Goal: Information Seeking & Learning: Learn about a topic

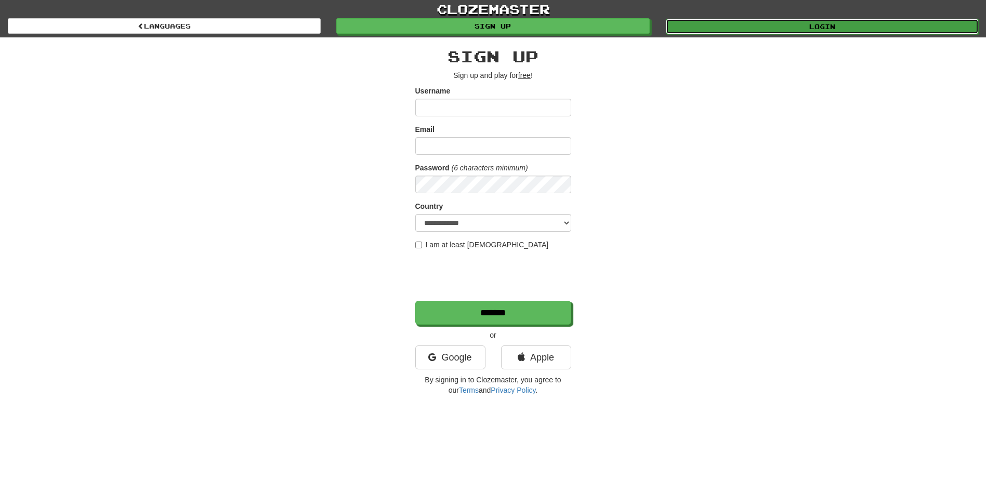
click at [827, 20] on link "Login" at bounding box center [822, 27] width 313 height 16
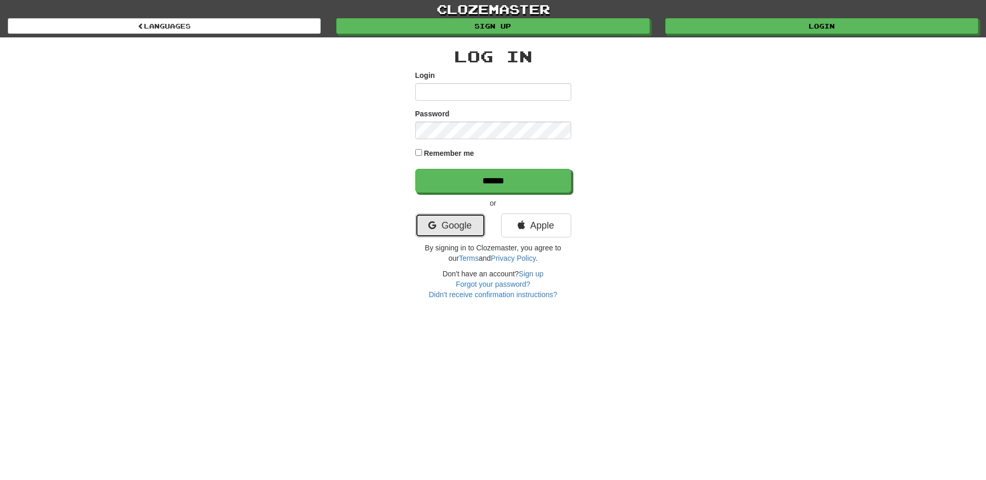
click at [472, 232] on link "Google" at bounding box center [450, 226] width 70 height 24
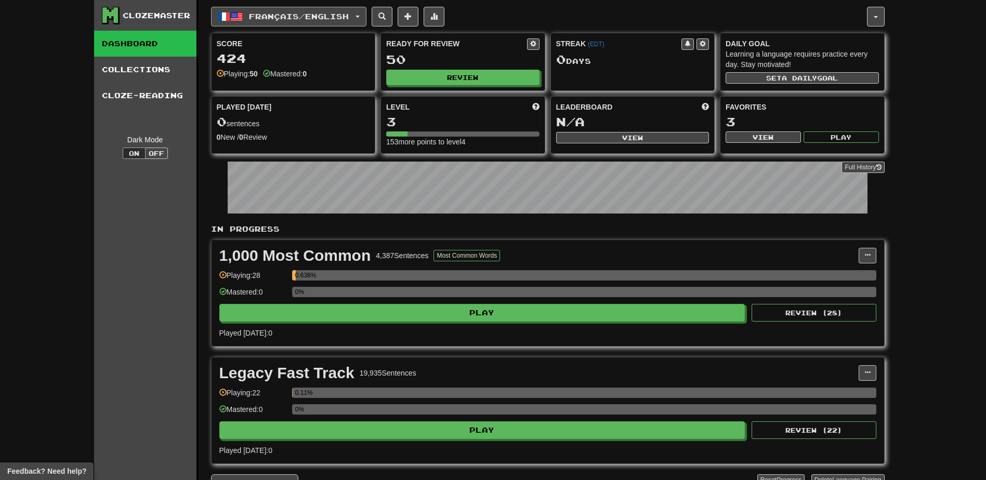
click at [359, 17] on button "Français / English" at bounding box center [288, 17] width 155 height 20
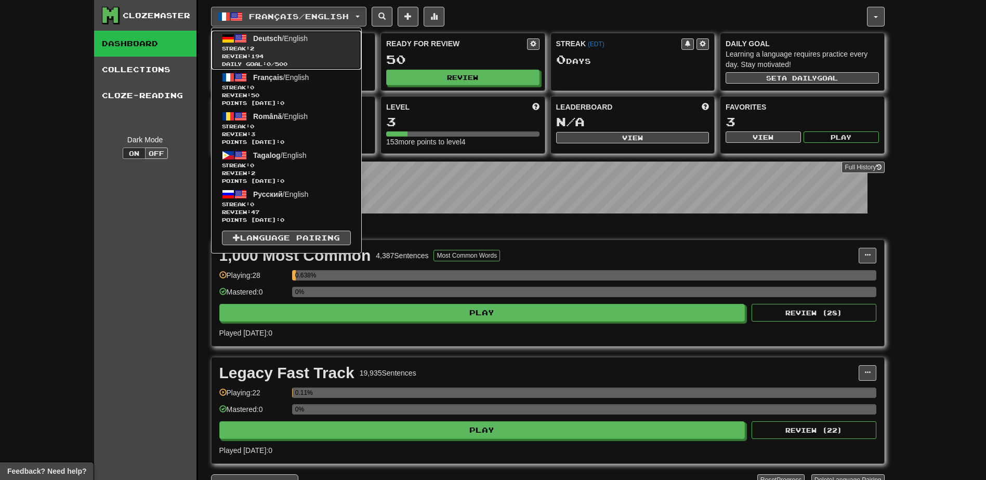
click at [295, 53] on span "Review: 194" at bounding box center [286, 57] width 129 height 8
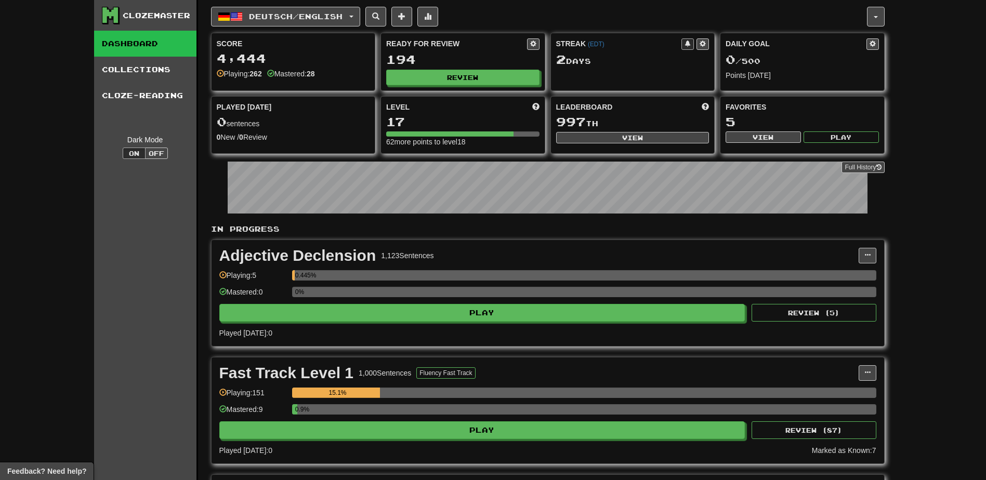
click at [351, 322] on div "Adjective Declension 1,123 Sentences Manage Sentences Unpin from Dashboard Play…" at bounding box center [548, 293] width 673 height 106
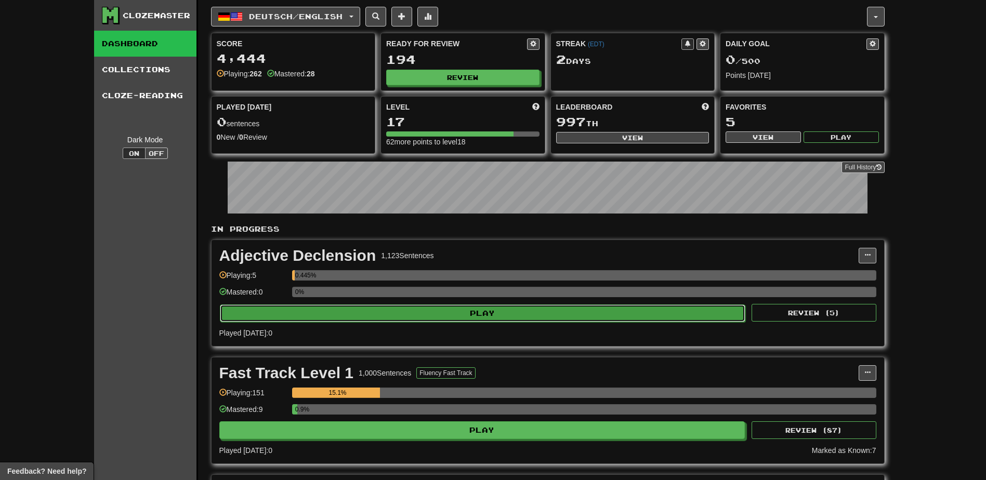
click at [348, 317] on button "Play" at bounding box center [483, 314] width 526 height 18
select select "**"
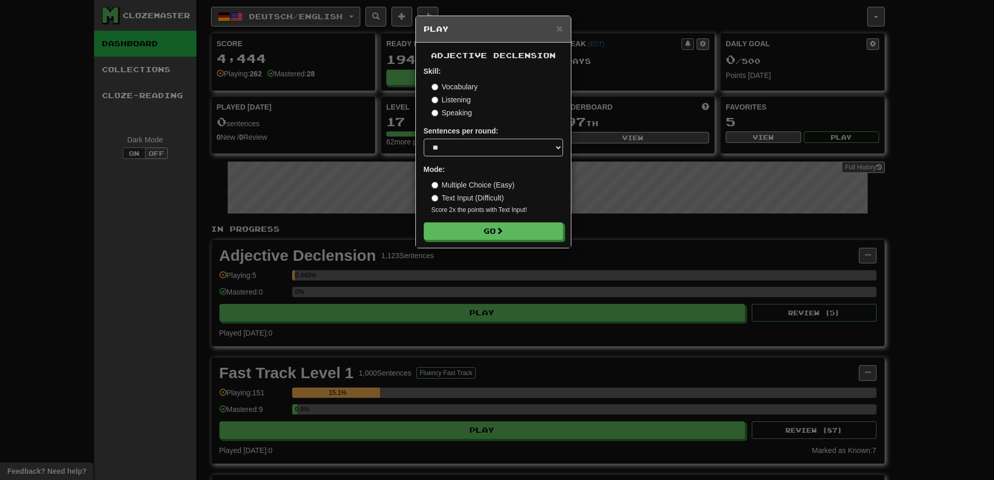
click at [438, 196] on label "Text Input (Difficult)" at bounding box center [468, 198] width 73 height 10
click at [475, 228] on button "Go" at bounding box center [493, 232] width 139 height 18
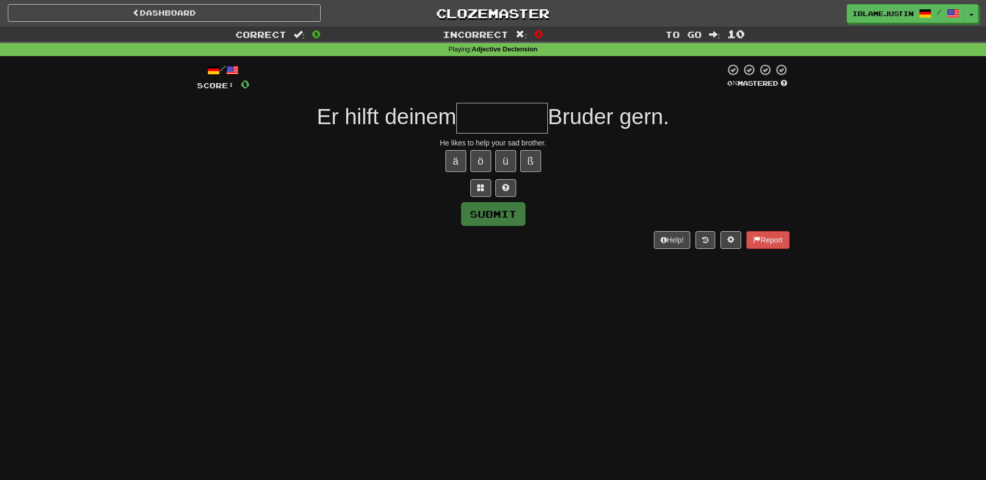
click at [486, 119] on input "text" at bounding box center [502, 118] width 92 height 31
type input "*********"
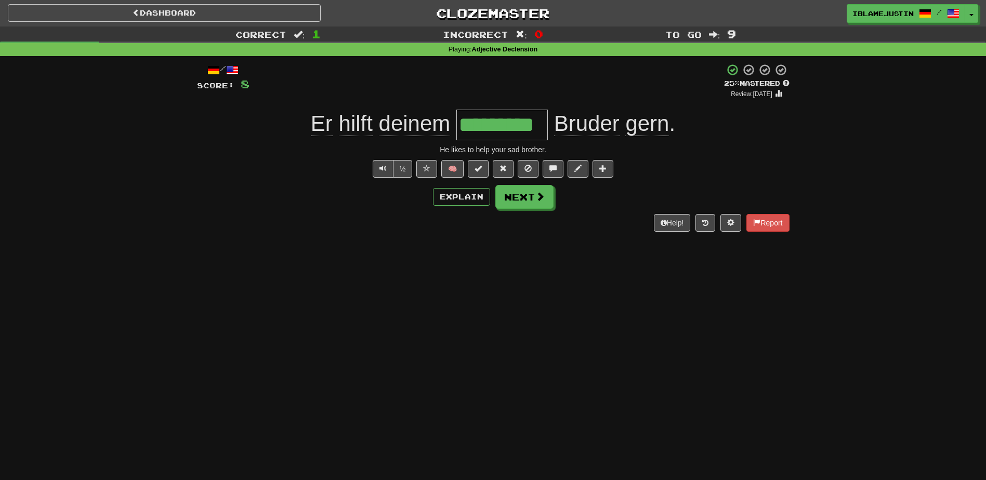
click at [489, 299] on div "Dashboard Clozemaster IBlameJustin / Toggle Dropdown Dashboard Leaderboard Acti…" at bounding box center [493, 240] width 986 height 480
click at [458, 195] on button "Explain" at bounding box center [461, 197] width 57 height 18
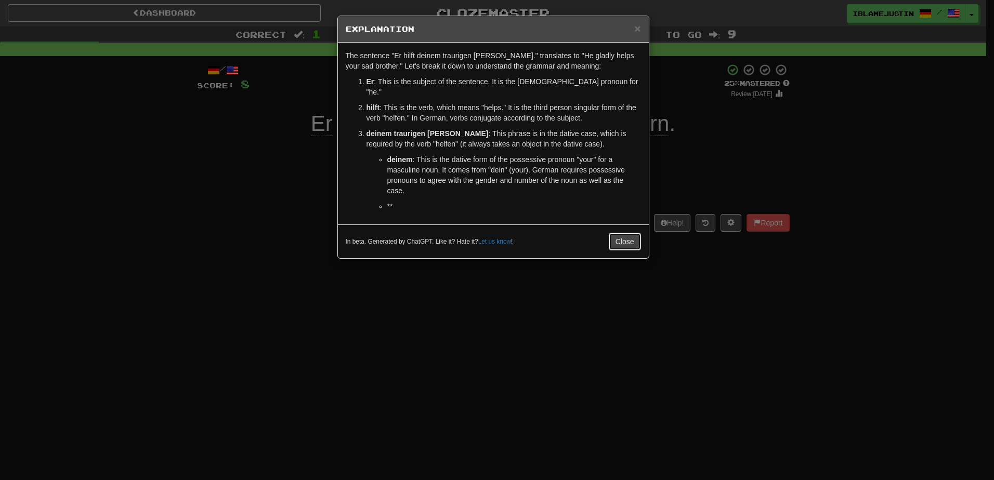
click at [633, 233] on button "Close" at bounding box center [625, 242] width 32 height 18
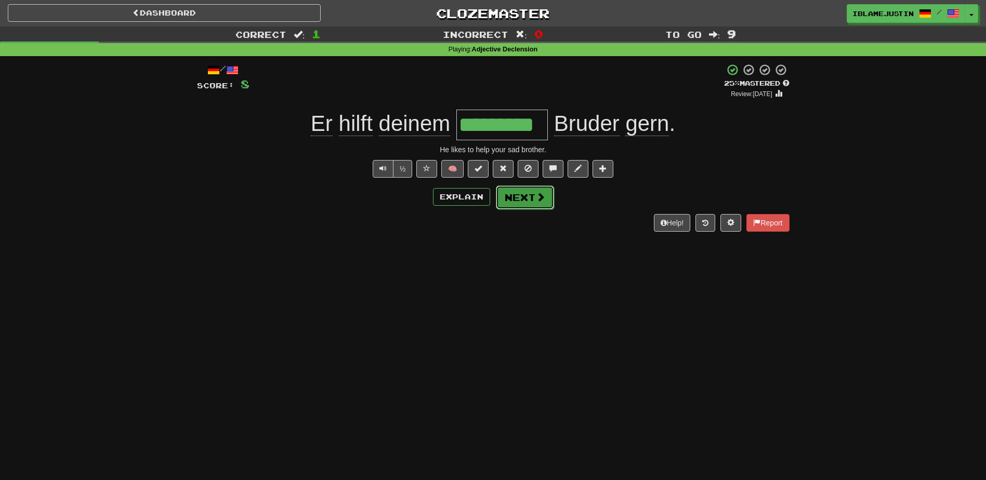
click at [527, 201] on button "Next" at bounding box center [525, 198] width 58 height 24
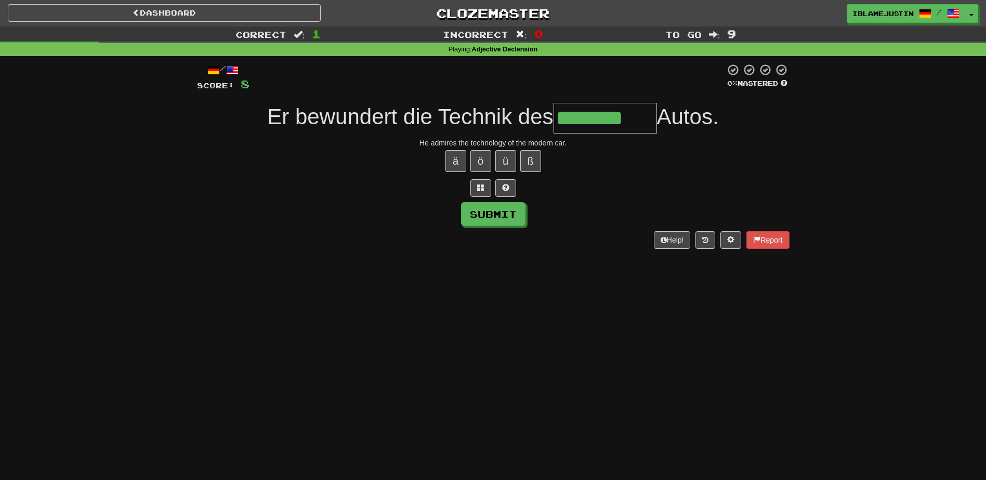
type input "********"
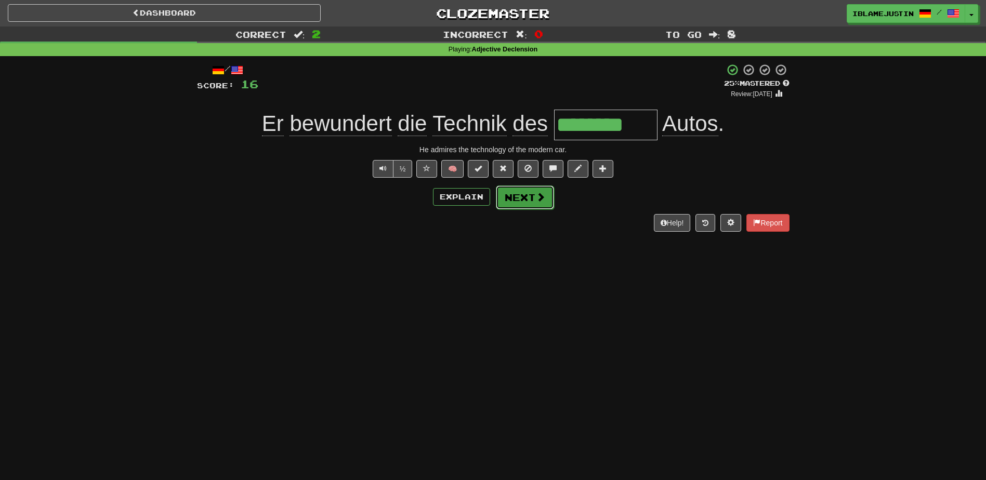
click at [535, 189] on button "Next" at bounding box center [525, 198] width 58 height 24
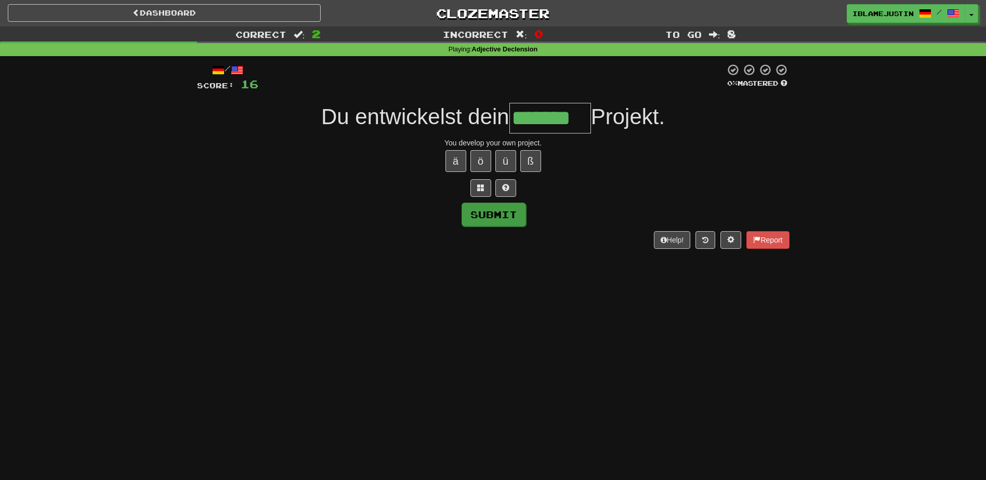
type input "*******"
click at [511, 212] on button "Submit" at bounding box center [494, 215] width 64 height 24
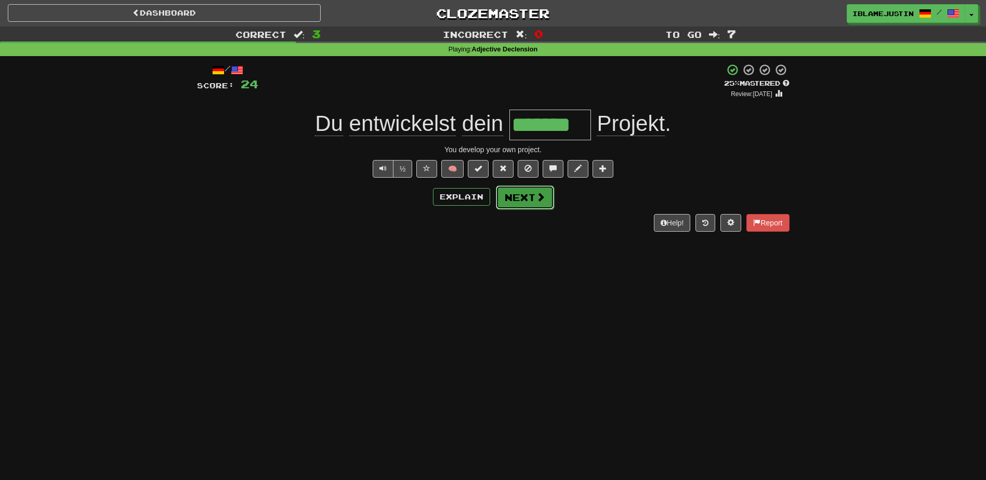
click at [524, 202] on button "Next" at bounding box center [525, 198] width 58 height 24
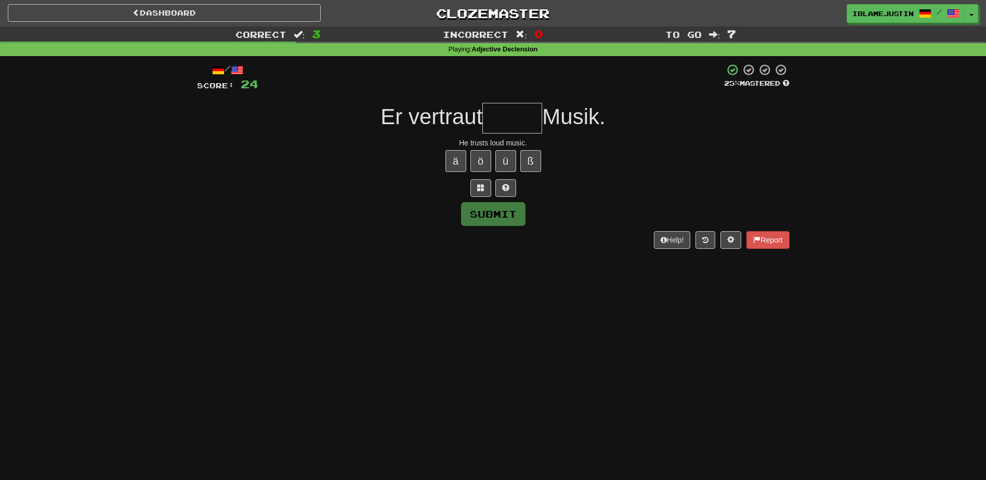
click at [515, 122] on input "text" at bounding box center [512, 118] width 60 height 31
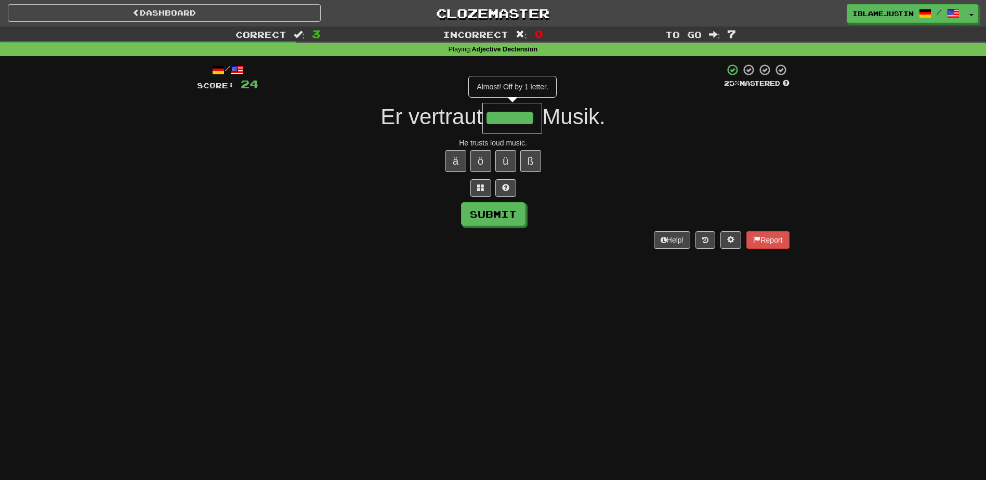
type input "******"
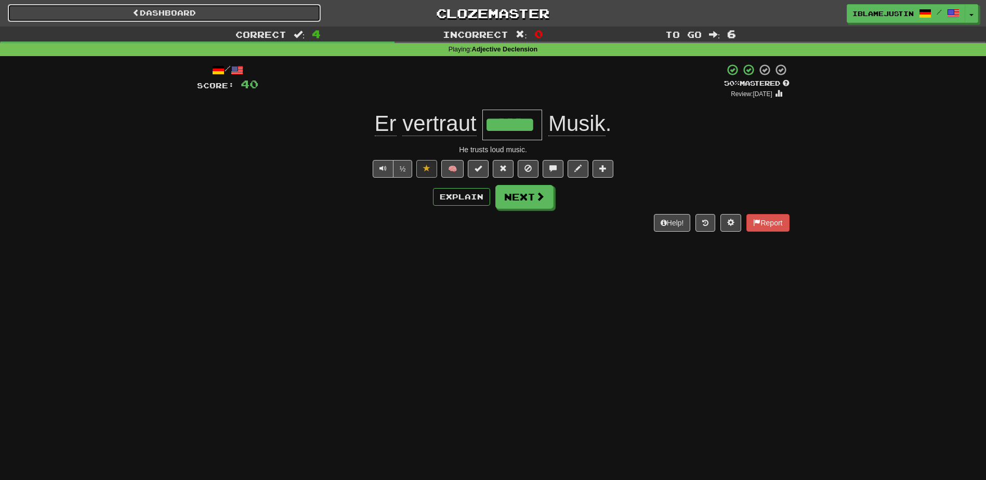
click at [282, 14] on link "Dashboard" at bounding box center [164, 13] width 313 height 18
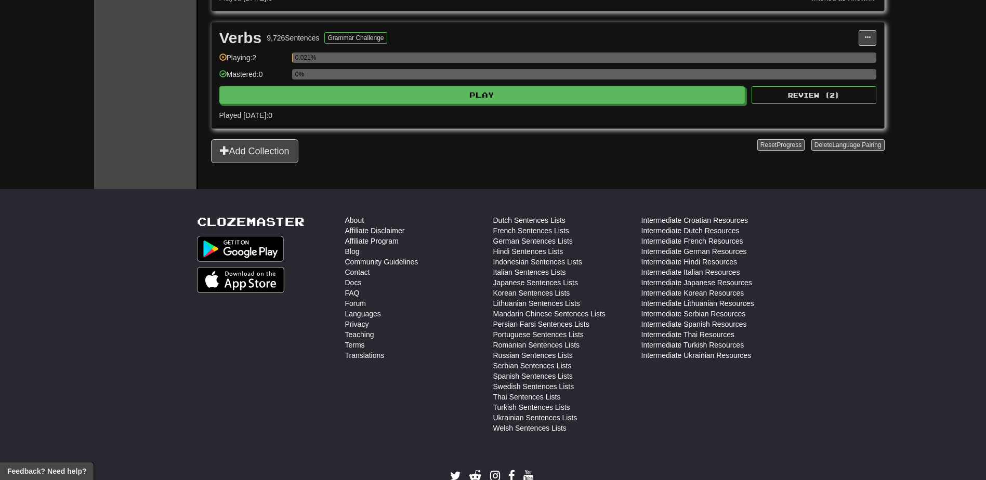
scroll to position [193, 0]
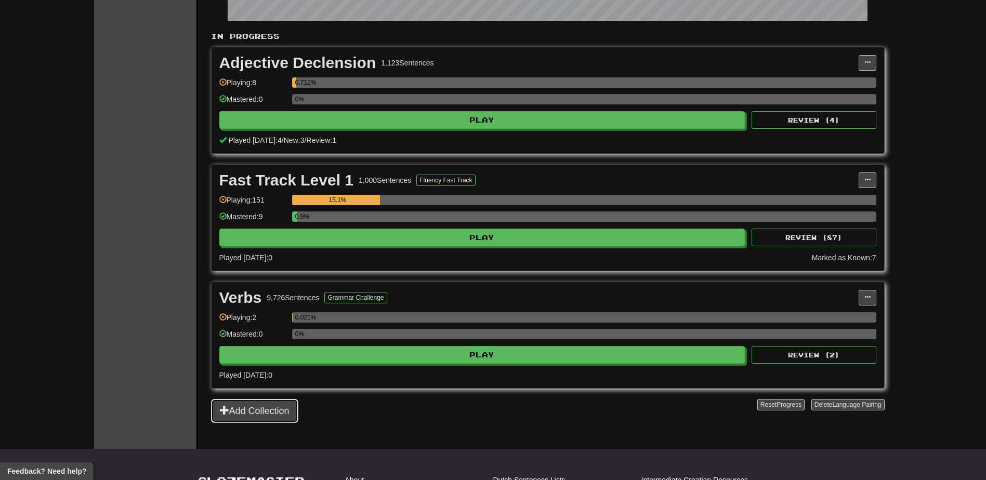
click at [237, 417] on button "Add Collection" at bounding box center [254, 411] width 87 height 24
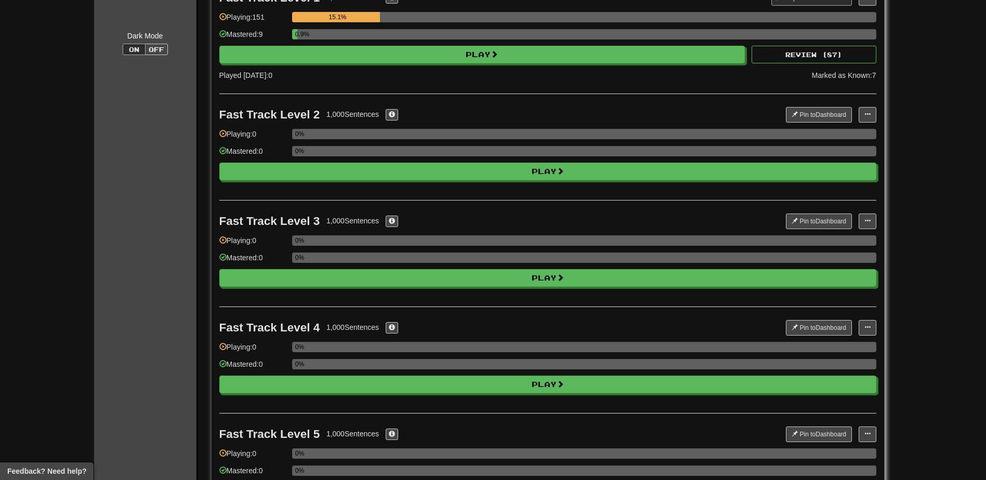
scroll to position [0, 0]
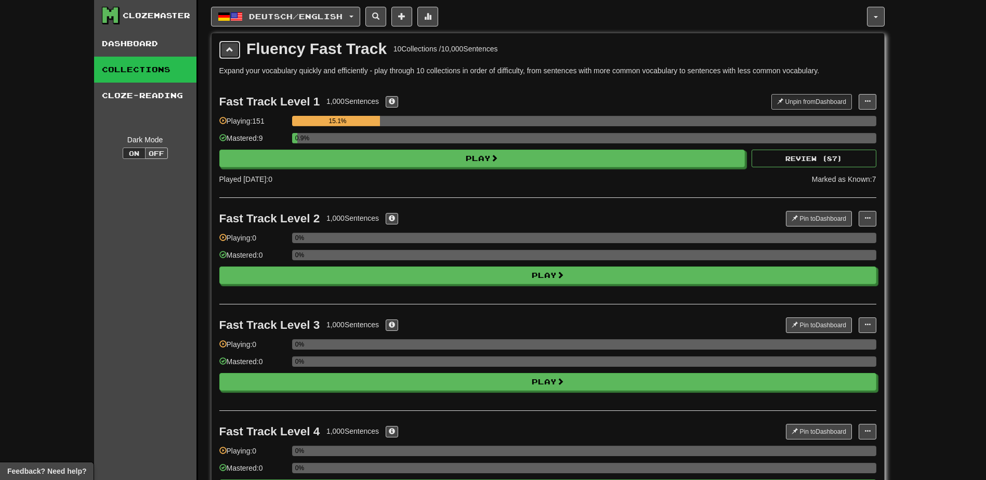
click at [233, 45] on button at bounding box center [229, 50] width 21 height 18
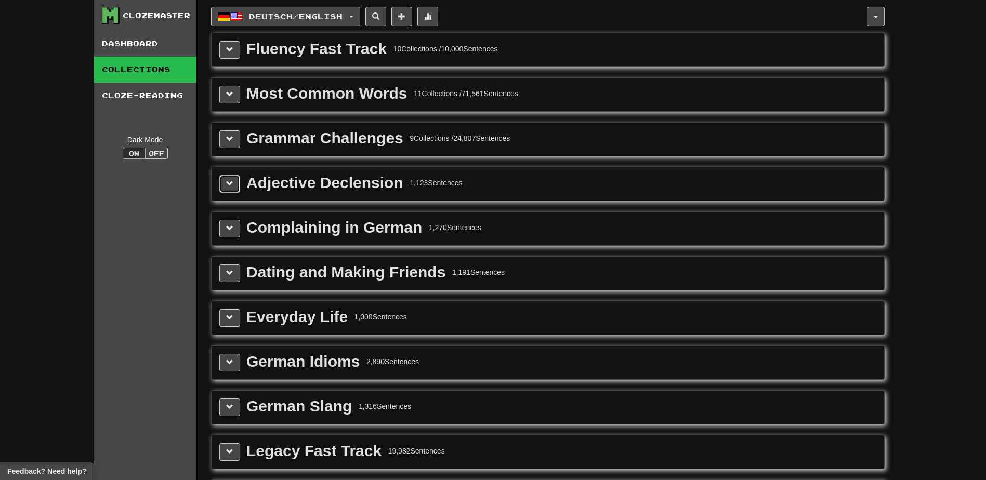
click at [234, 185] on button at bounding box center [229, 184] width 21 height 18
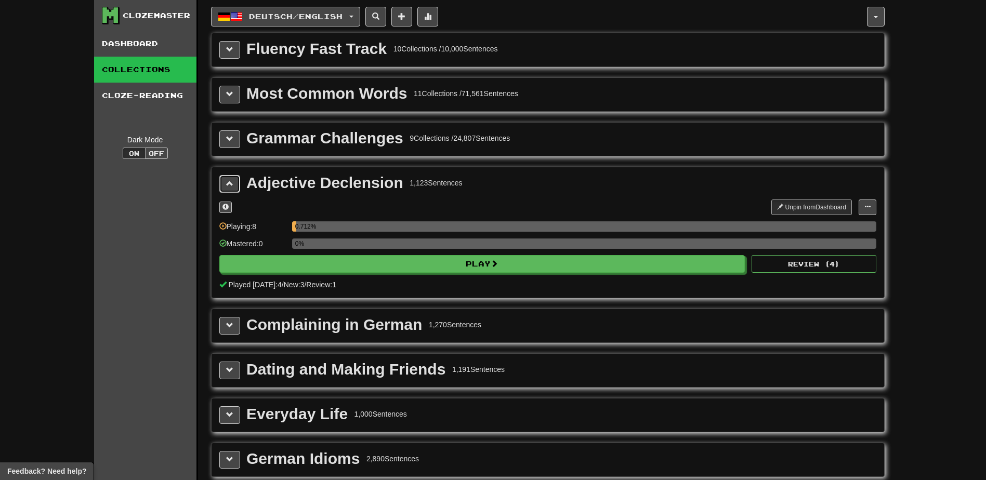
click at [234, 185] on button at bounding box center [229, 184] width 21 height 18
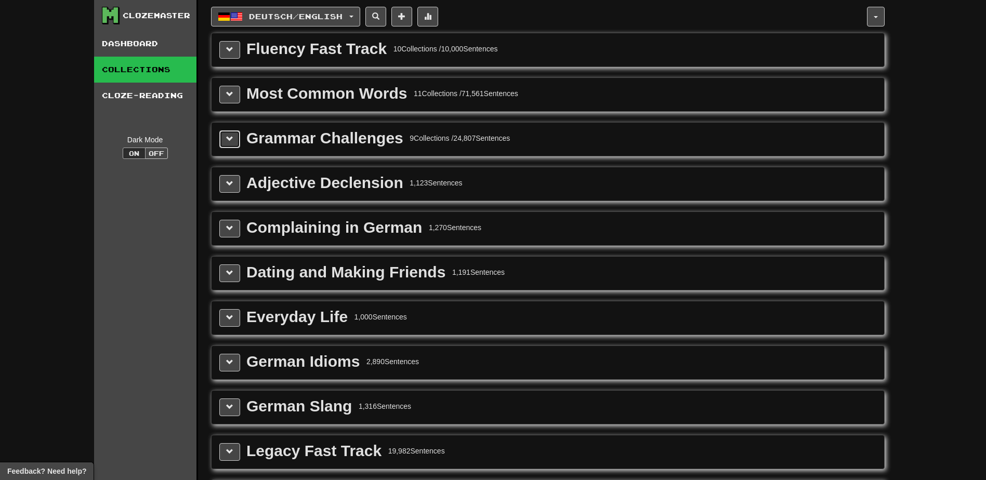
click at [228, 137] on span at bounding box center [229, 138] width 7 height 7
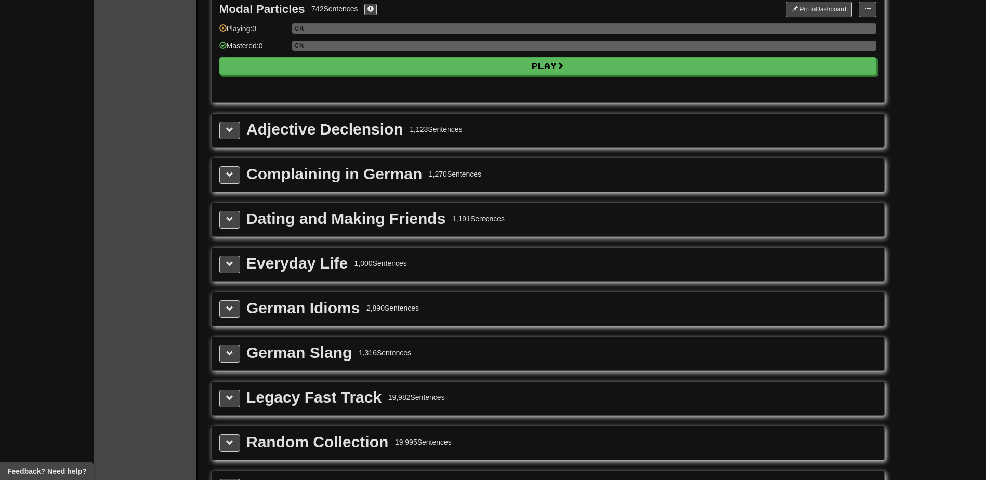
scroll to position [1144, 0]
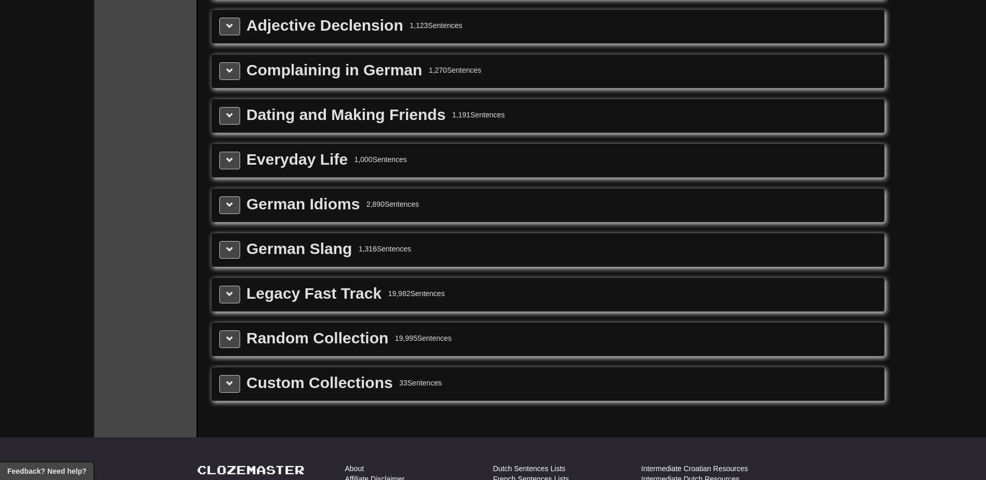
click at [231, 259] on div "German Slang 1,316 Sentences" at bounding box center [548, 249] width 673 height 33
click at [230, 255] on button at bounding box center [229, 250] width 21 height 18
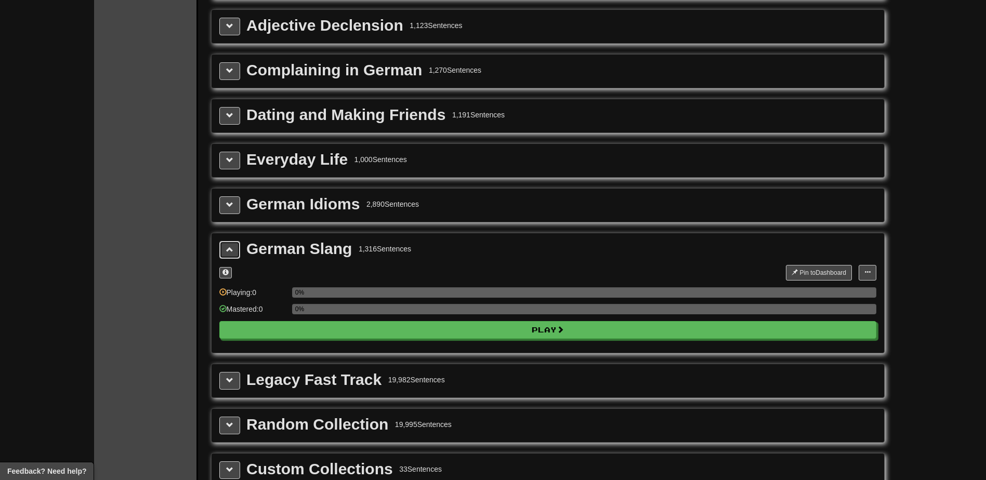
click at [230, 255] on button at bounding box center [229, 250] width 21 height 18
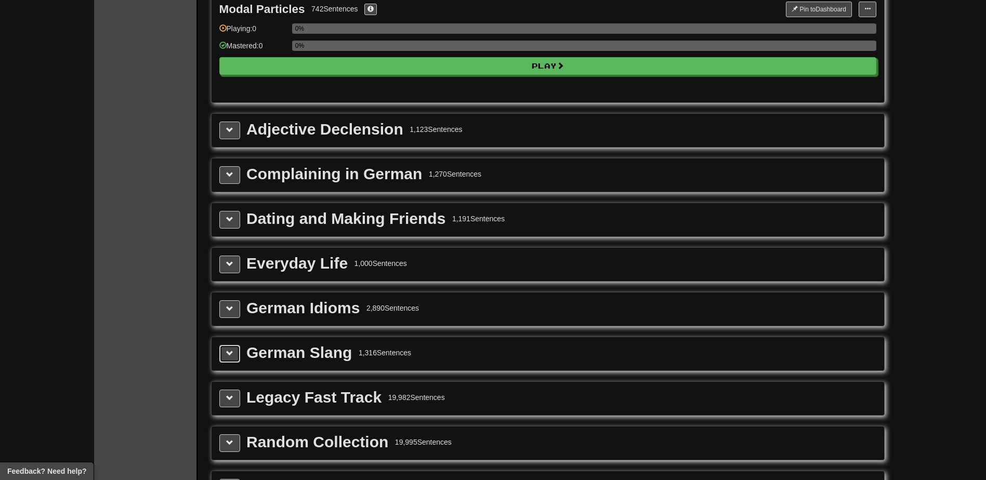
scroll to position [1196, 0]
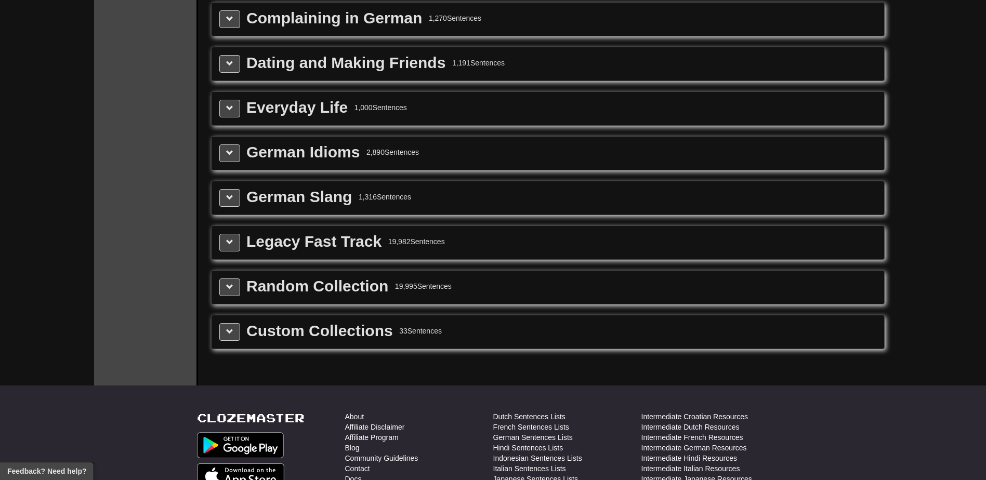
click at [226, 321] on div "Custom Collections 33 Sentences" at bounding box center [548, 332] width 673 height 33
click at [227, 324] on button at bounding box center [229, 332] width 21 height 18
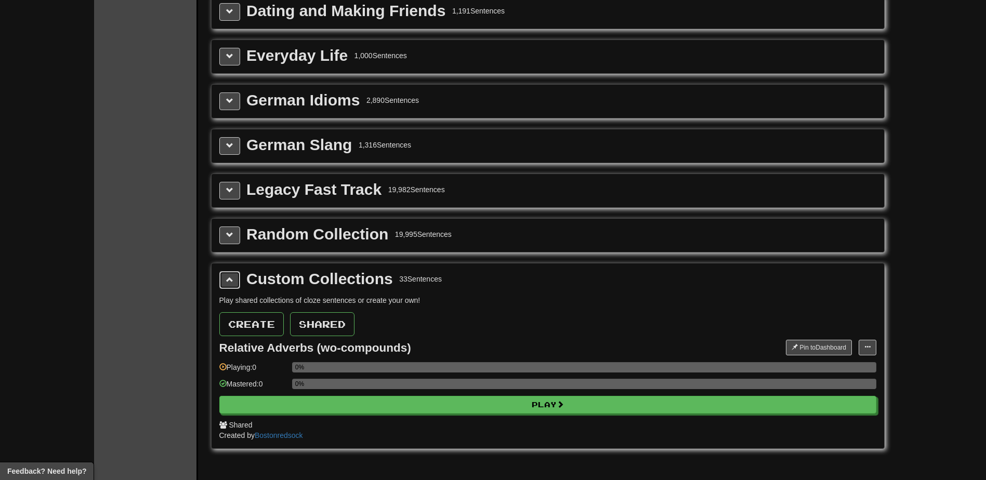
scroll to position [1352, 0]
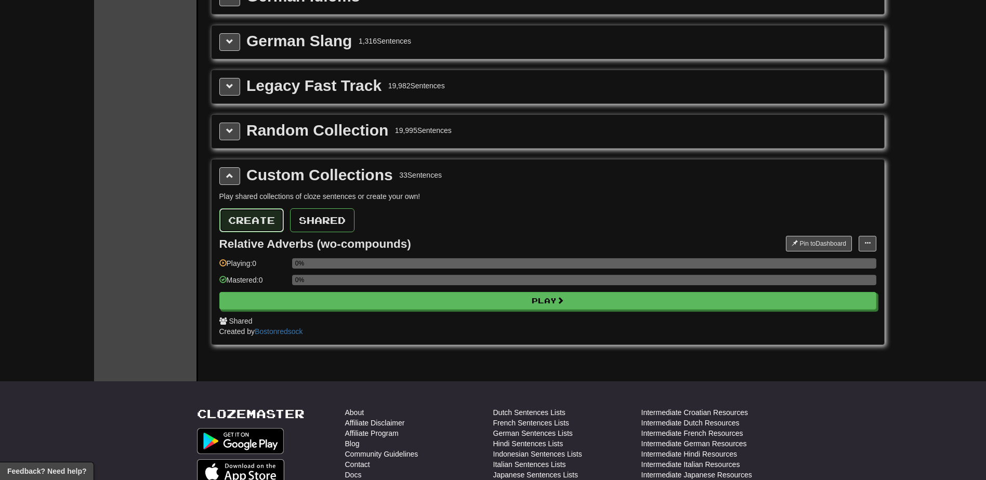
click at [254, 222] on button "Create" at bounding box center [251, 220] width 64 height 24
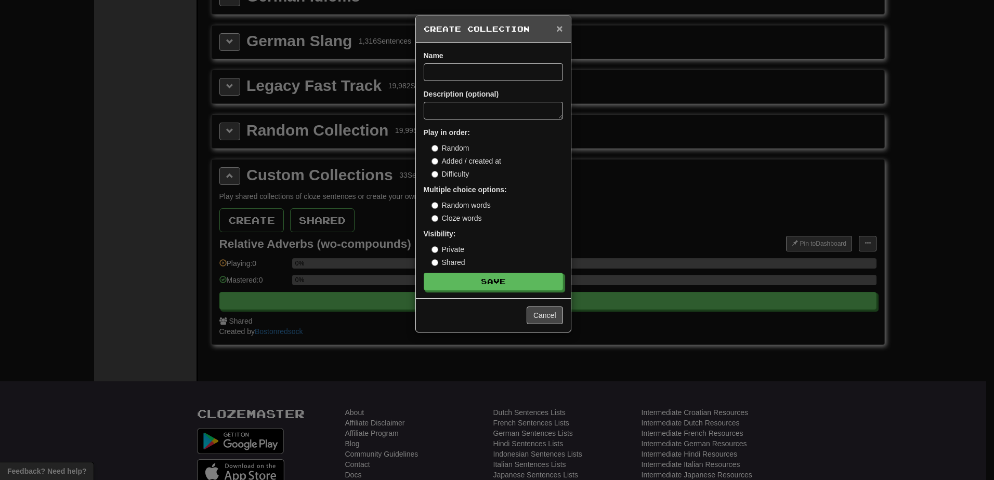
click at [560, 29] on span "×" at bounding box center [559, 28] width 6 height 12
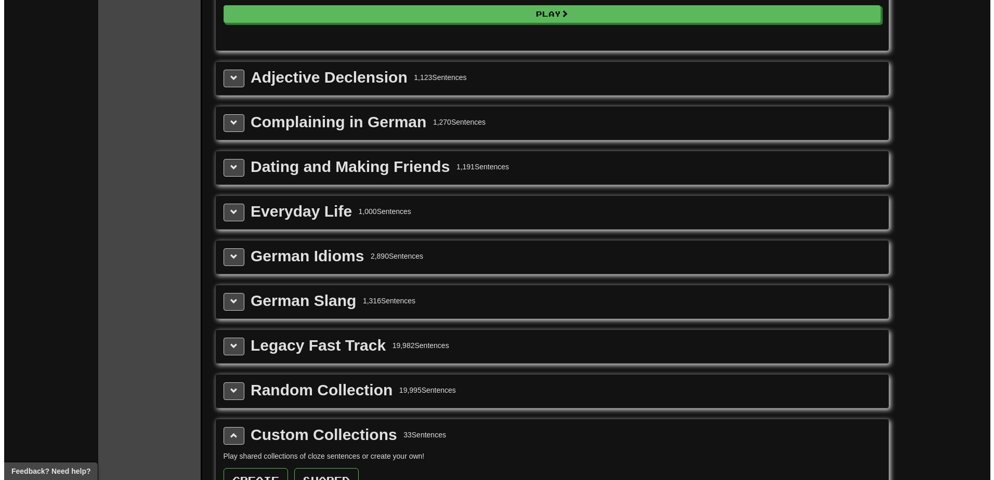
scroll to position [936, 0]
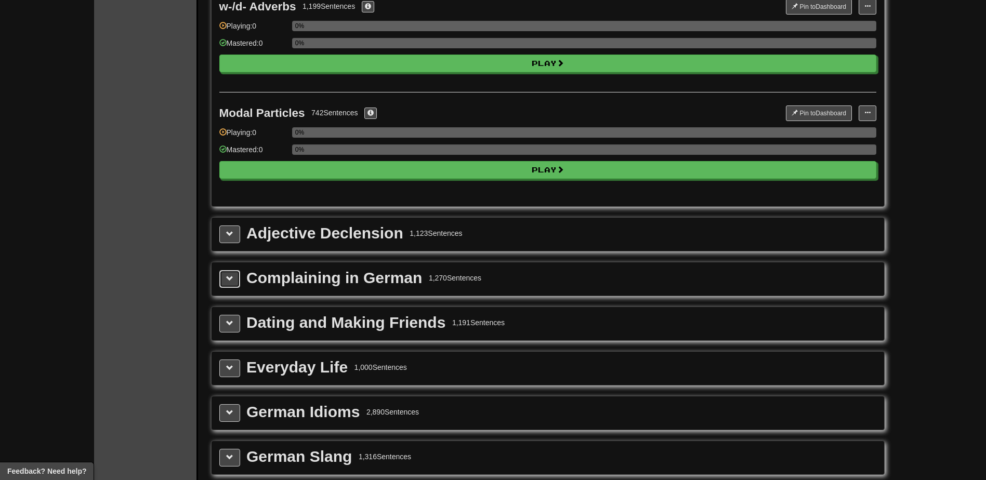
click at [229, 281] on span at bounding box center [229, 278] width 7 height 7
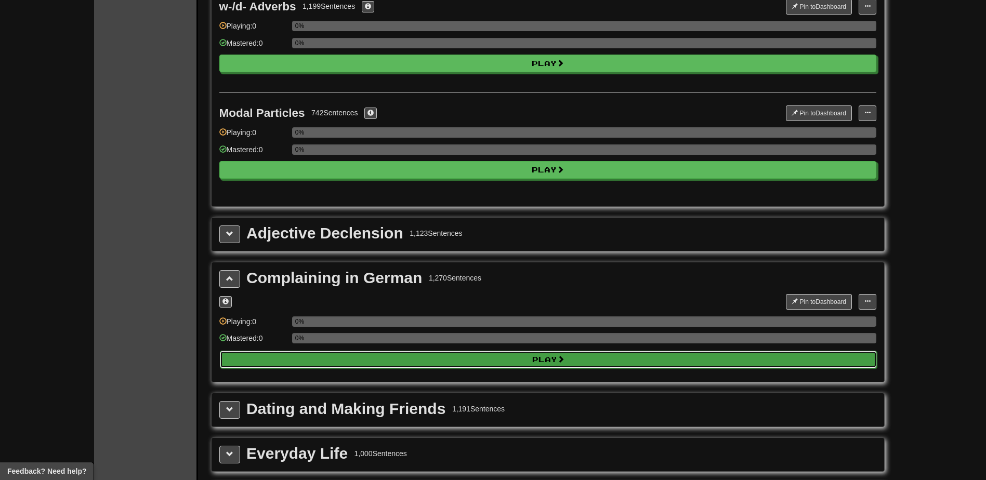
click at [378, 365] on button "Play" at bounding box center [548, 360] width 657 height 18
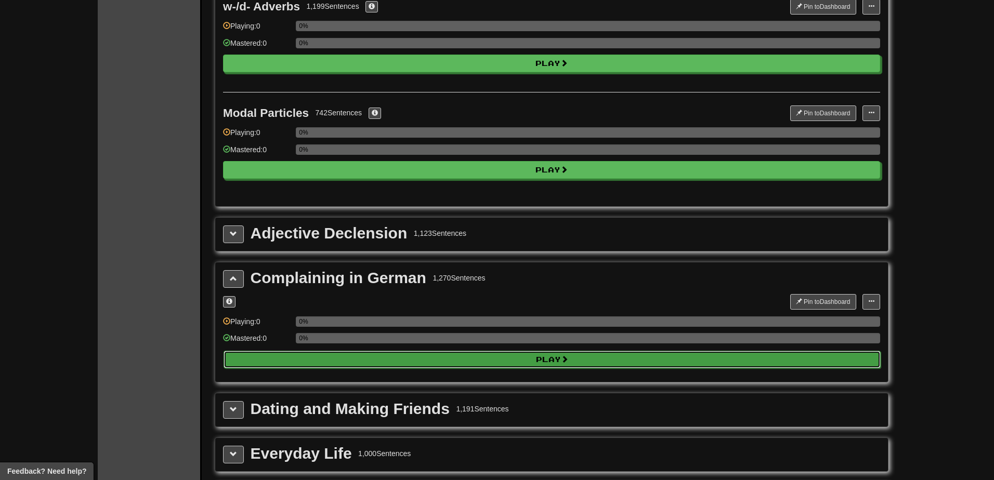
select select "**"
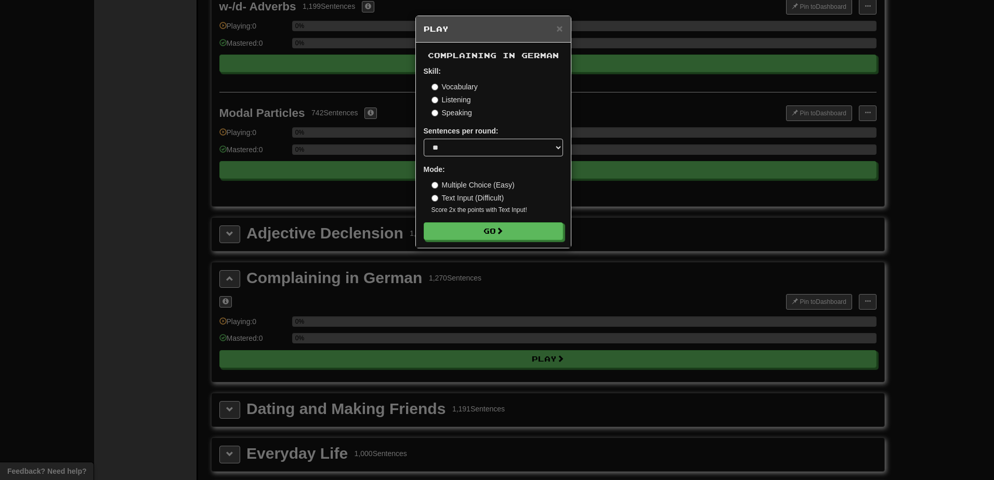
click at [467, 221] on form "Skill: Vocabulary Listening Speaking Sentences per round: * ** ** ** ** ** *** …" at bounding box center [493, 153] width 139 height 174
click at [453, 240] on button "Go" at bounding box center [493, 232] width 139 height 18
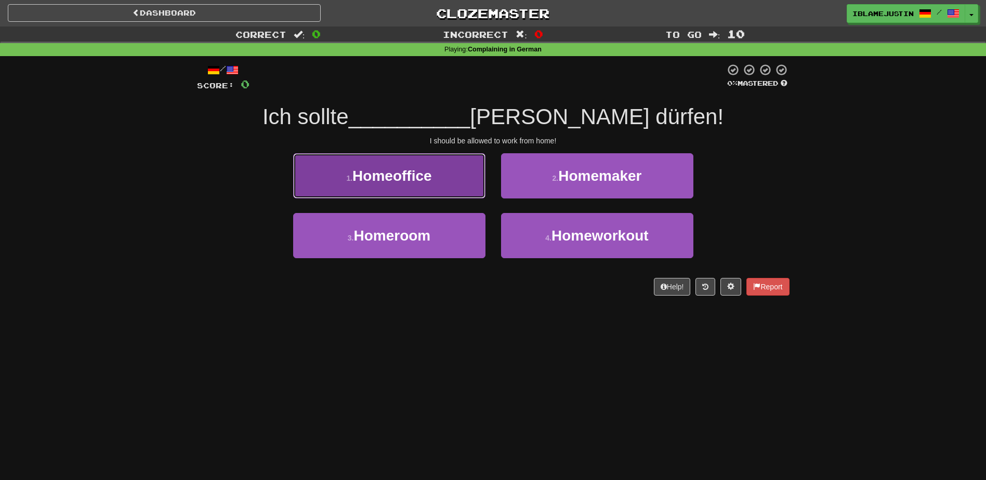
click at [408, 171] on span "Homeoffice" at bounding box center [391, 176] width 79 height 16
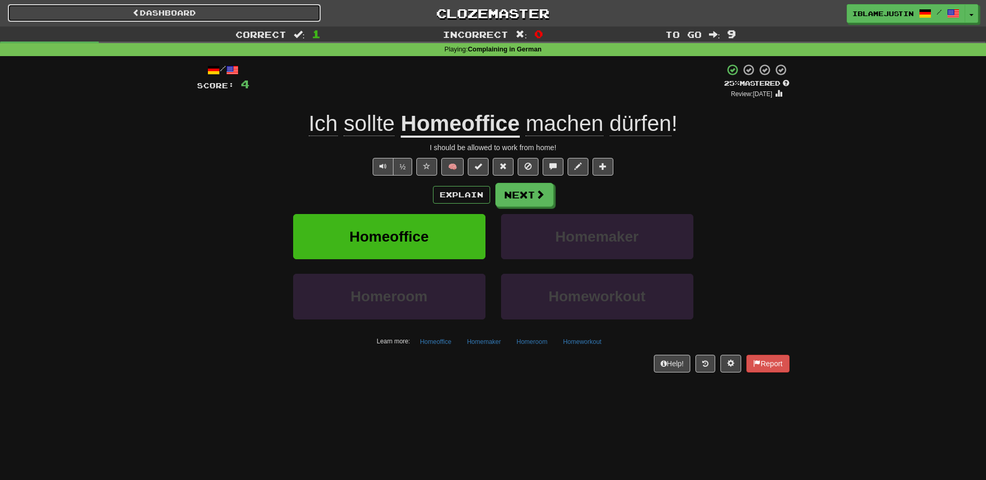
click at [169, 15] on link "Dashboard" at bounding box center [164, 13] width 313 height 18
